Goal: Information Seeking & Learning: Learn about a topic

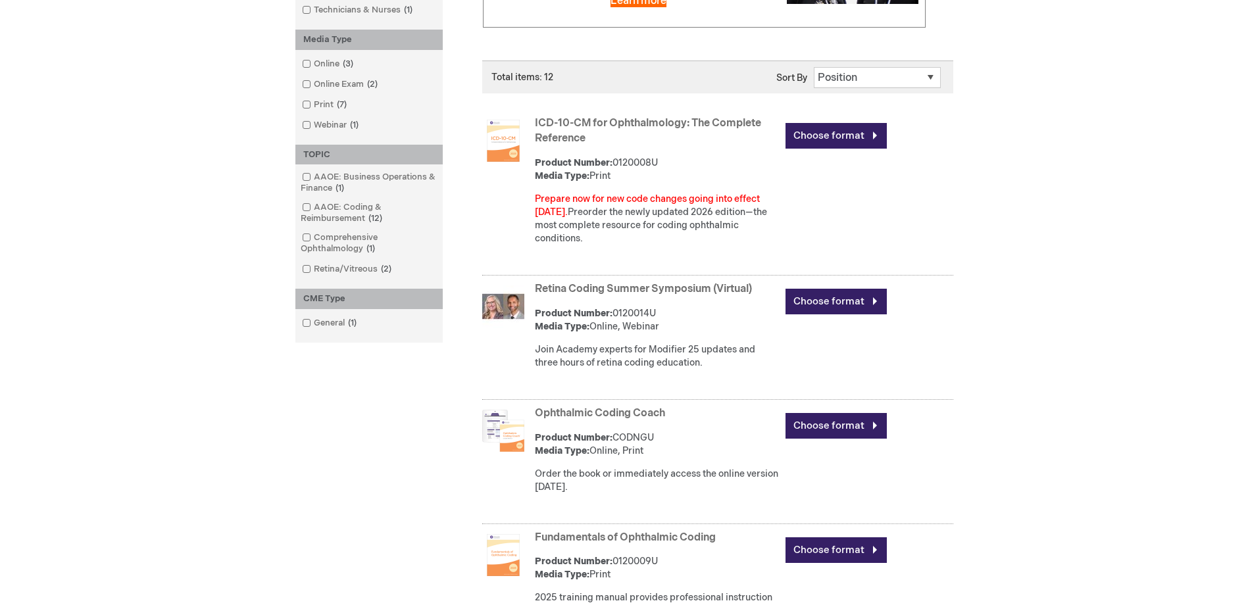
scroll to position [395, 0]
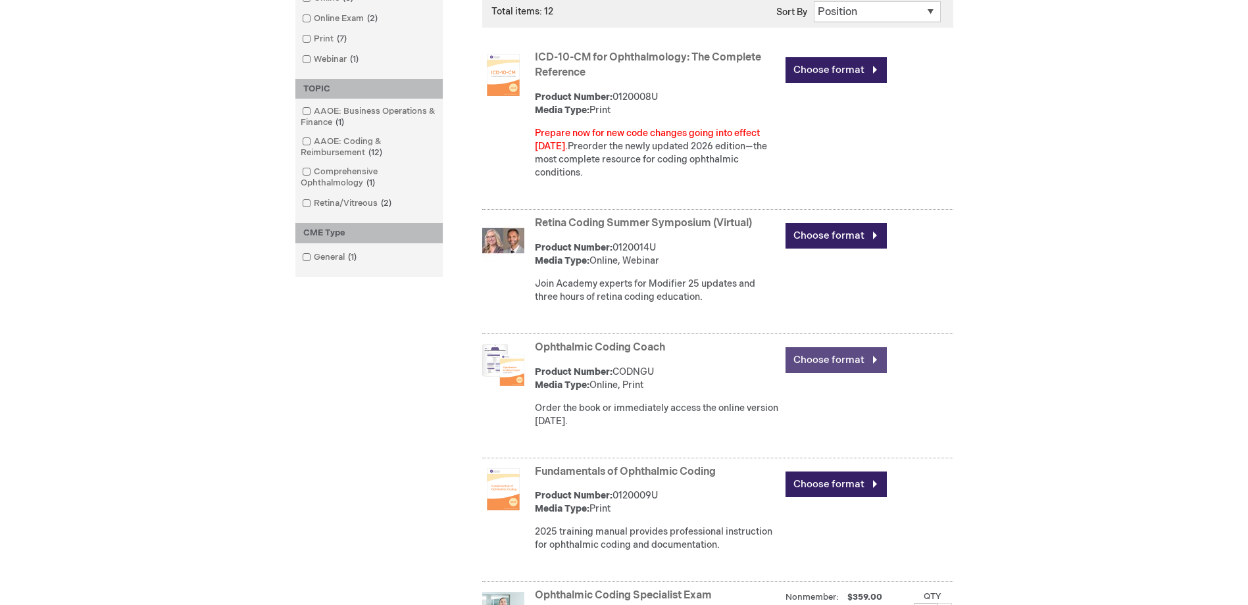
click at [854, 360] on link "Choose format" at bounding box center [836, 360] width 101 height 26
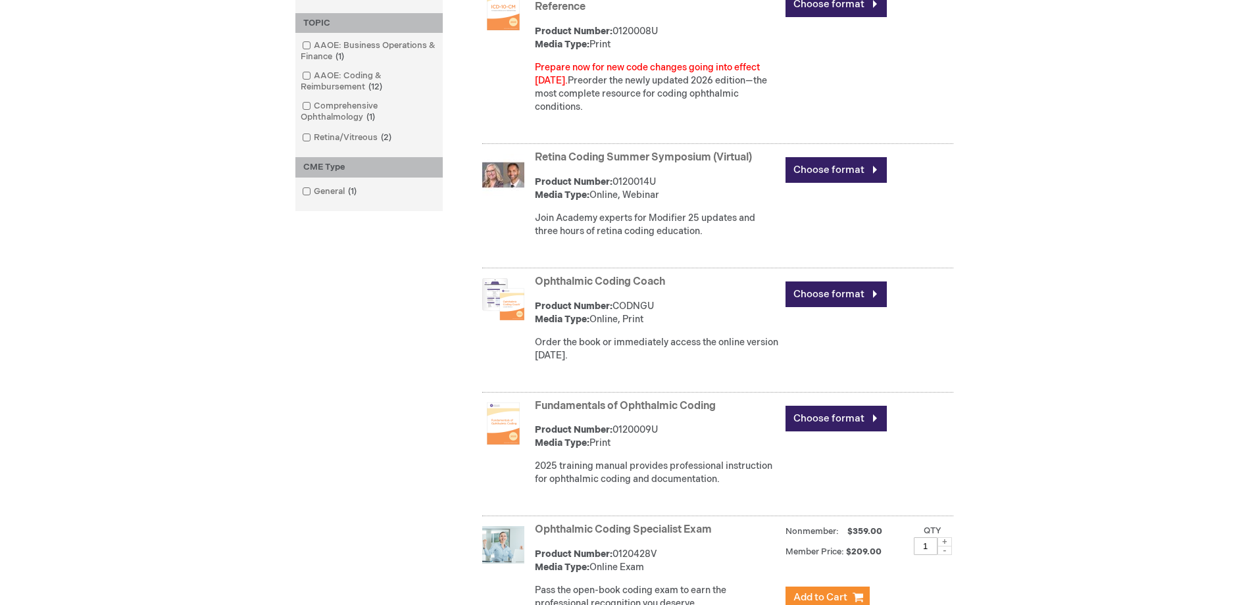
scroll to position [526, 0]
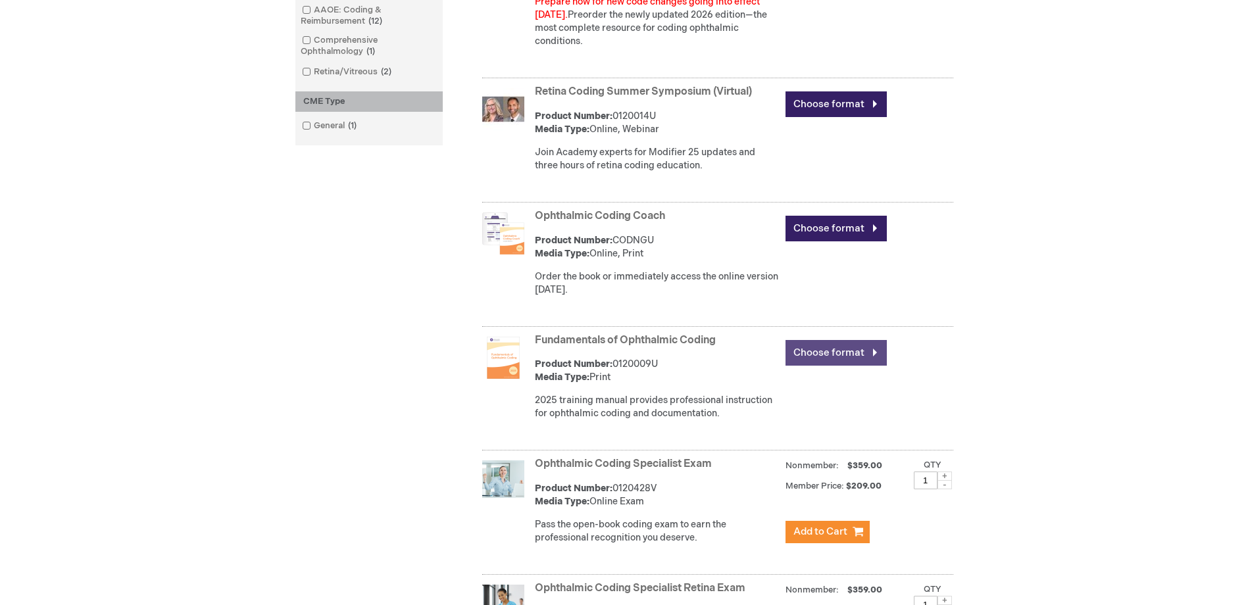
click at [855, 354] on link "Choose format" at bounding box center [836, 353] width 101 height 26
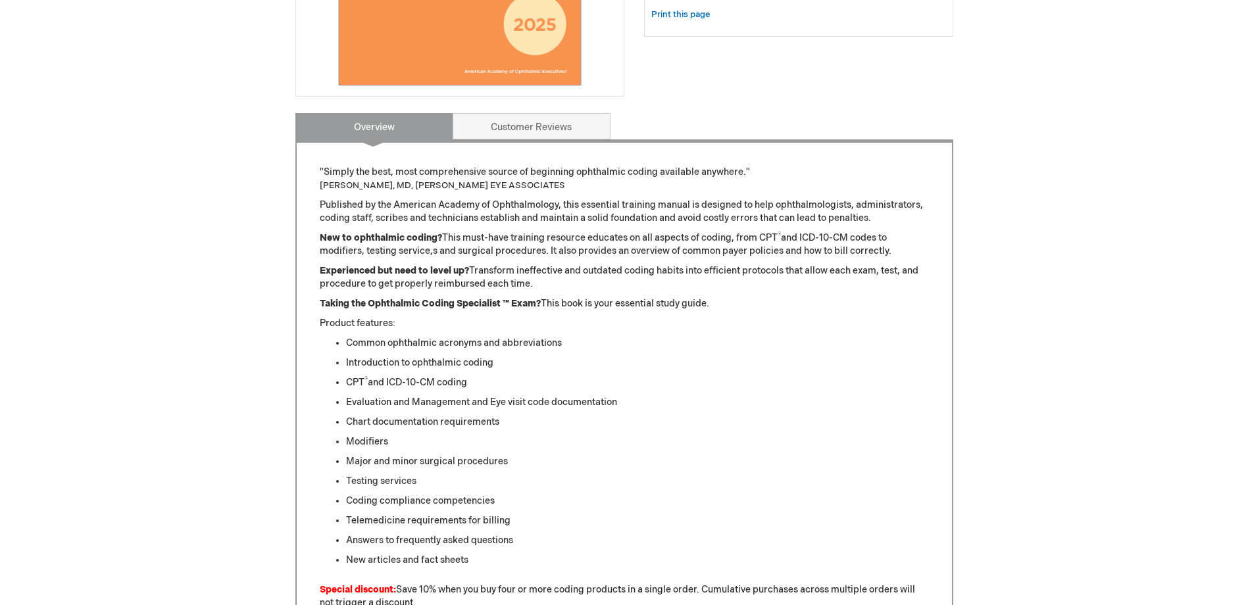
scroll to position [132, 0]
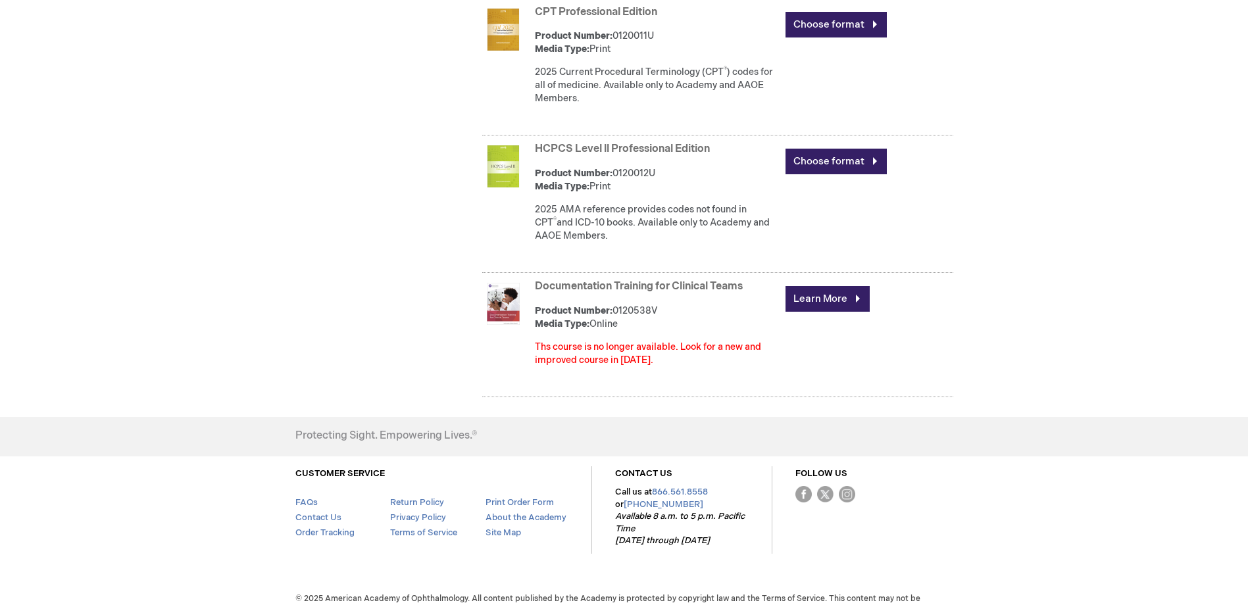
scroll to position [1649, 0]
